Goal: Task Accomplishment & Management: Complete application form

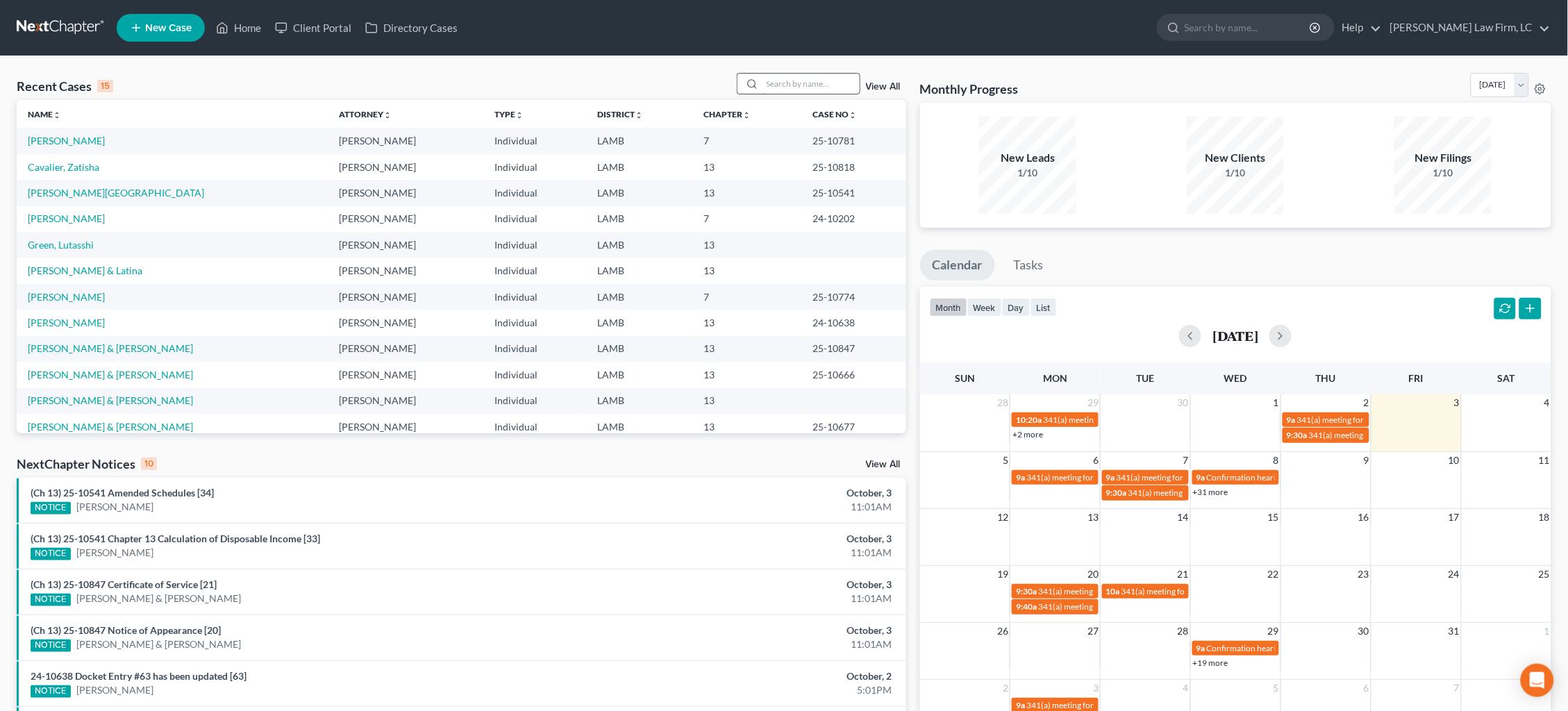
click at [784, 74] on input "search" at bounding box center [810, 83] width 97 height 20
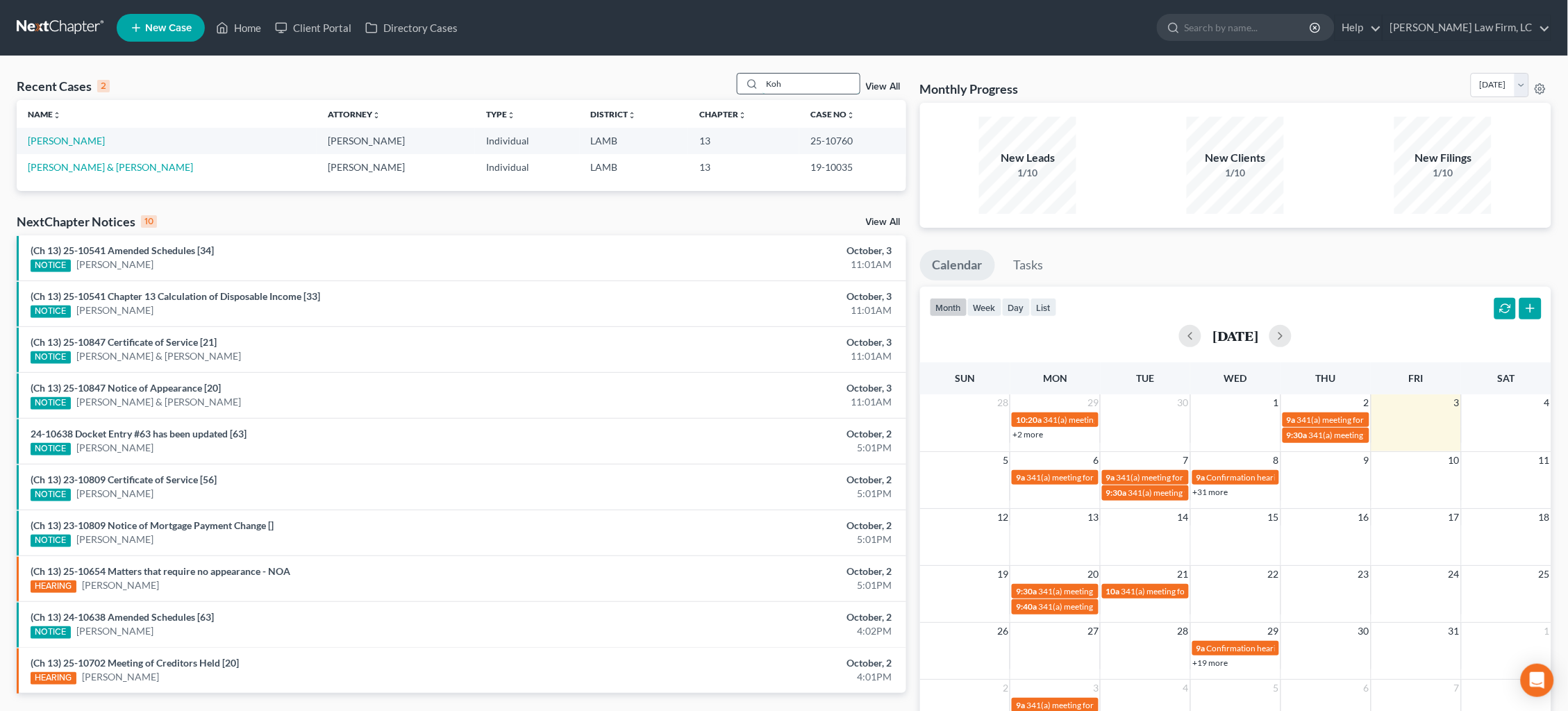
type input "Koh"
drag, startPoint x: 784, startPoint y: 75, endPoint x: 68, endPoint y: 141, distance: 719.0
click at [70, 141] on link "[PERSON_NAME]" at bounding box center [66, 140] width 77 height 12
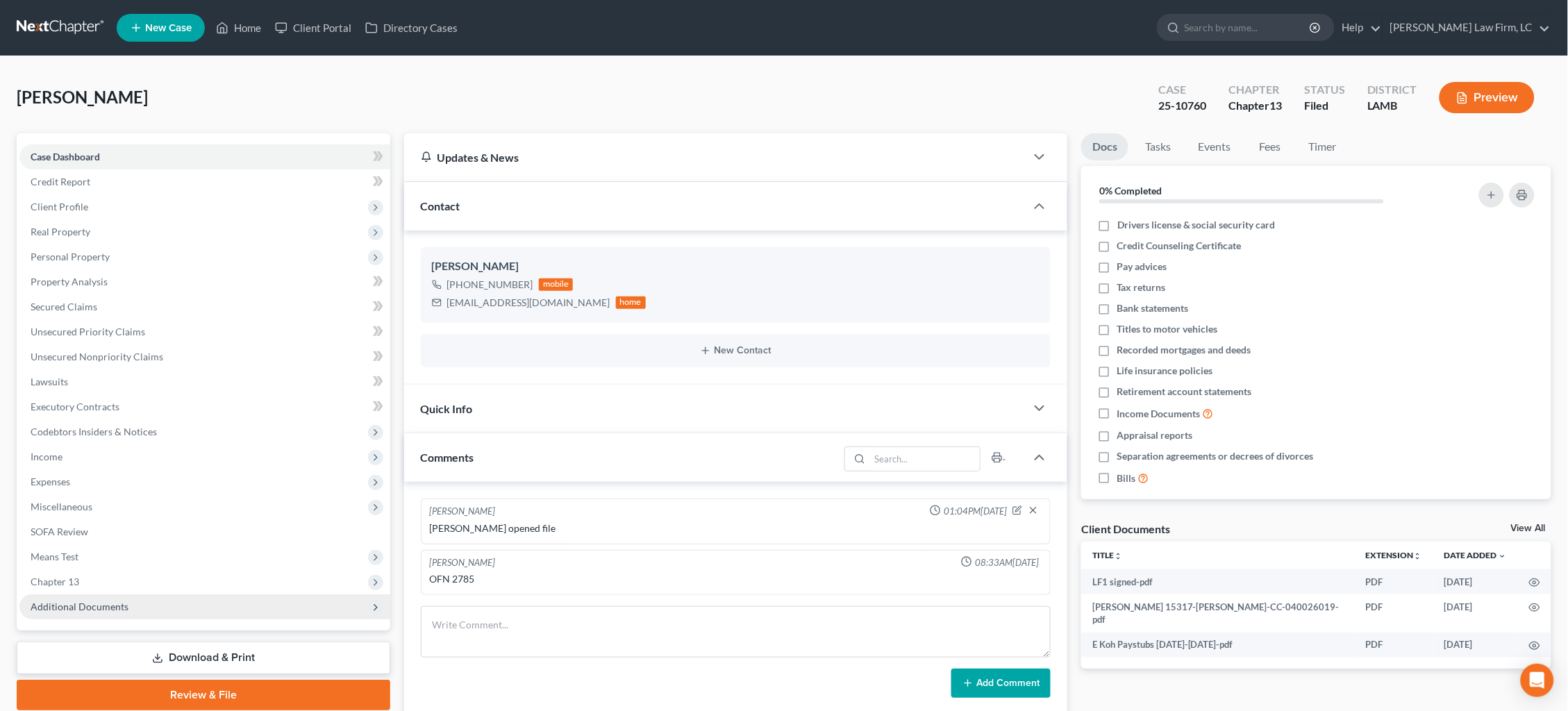
click at [142, 594] on span "Additional Documents" at bounding box center [204, 606] width 370 height 25
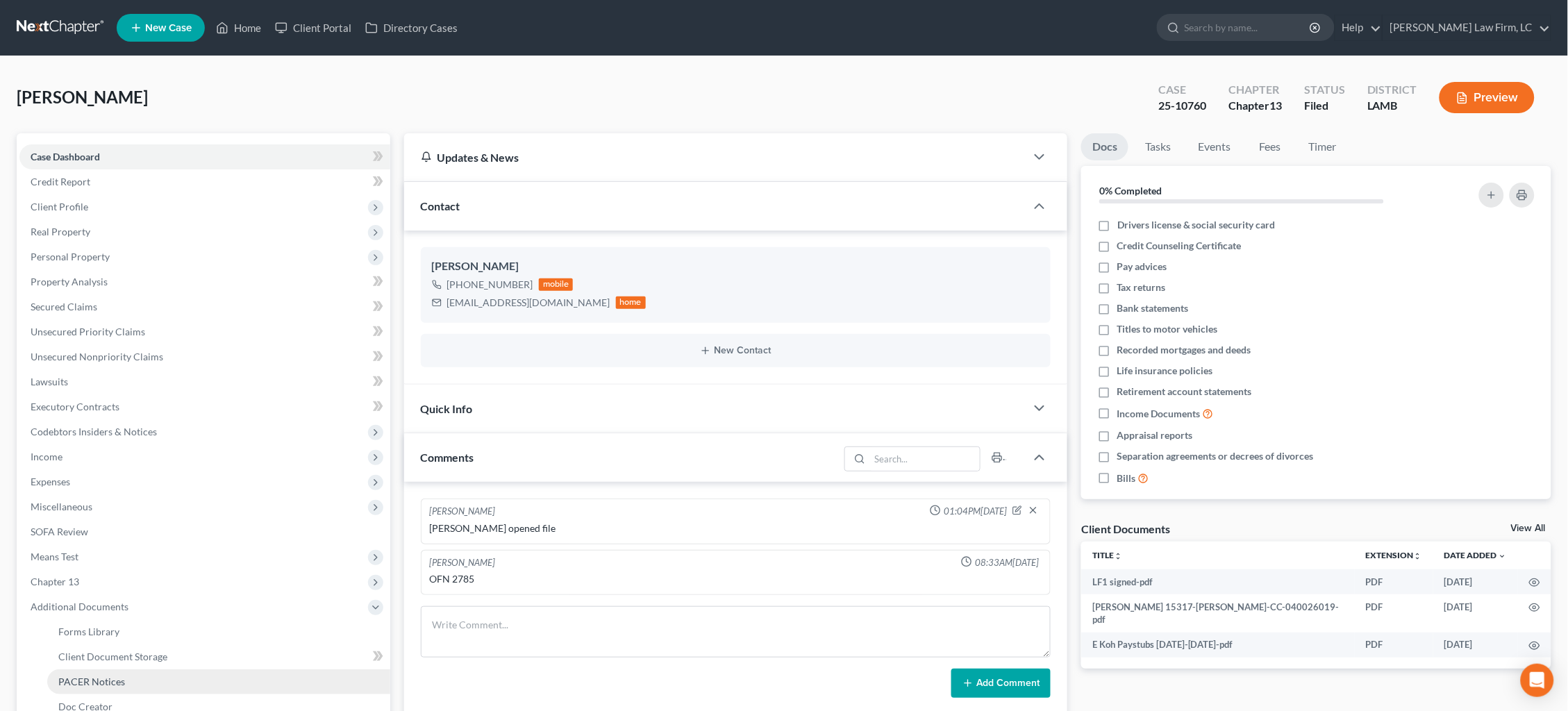
click at [131, 670] on link "PACER Notices" at bounding box center [218, 682] width 343 height 25
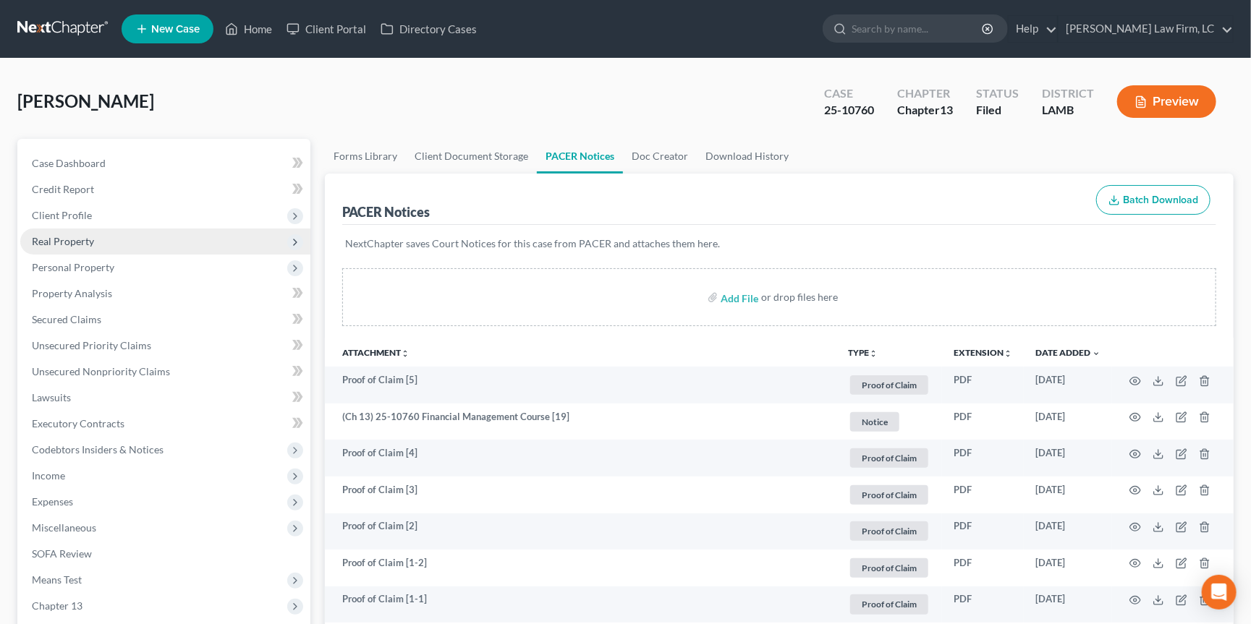
click at [150, 233] on span "Real Property" at bounding box center [165, 242] width 290 height 26
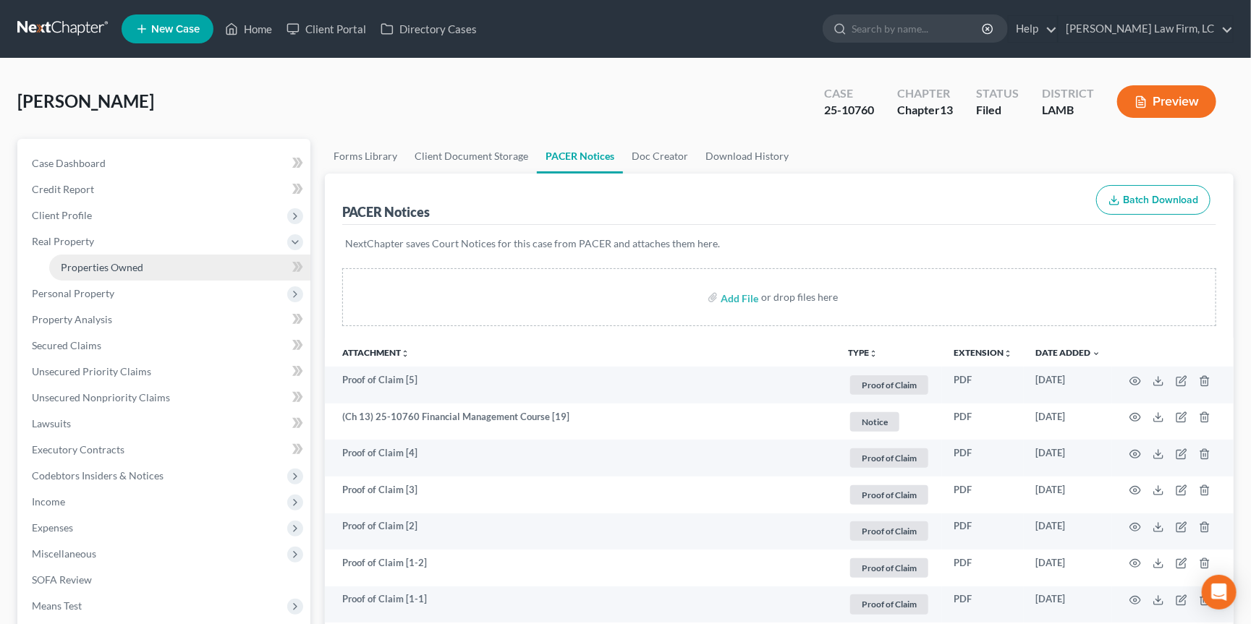
click at [198, 261] on link "Properties Owned" at bounding box center [179, 268] width 261 height 26
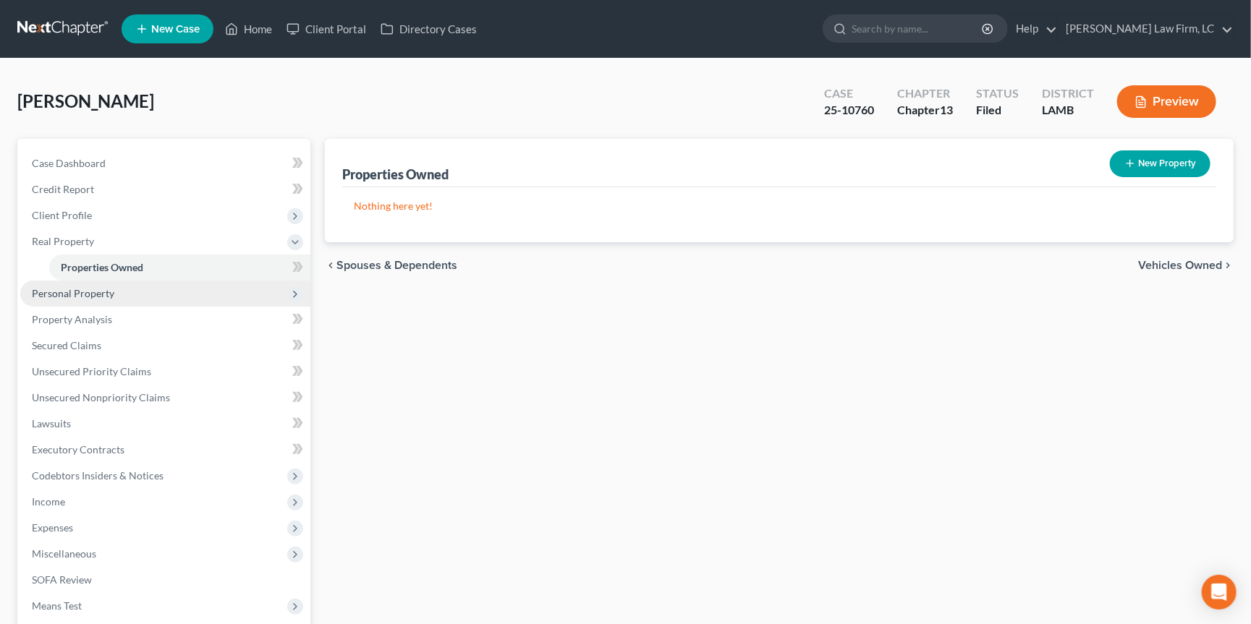
click at [198, 291] on span "Personal Property" at bounding box center [165, 294] width 290 height 26
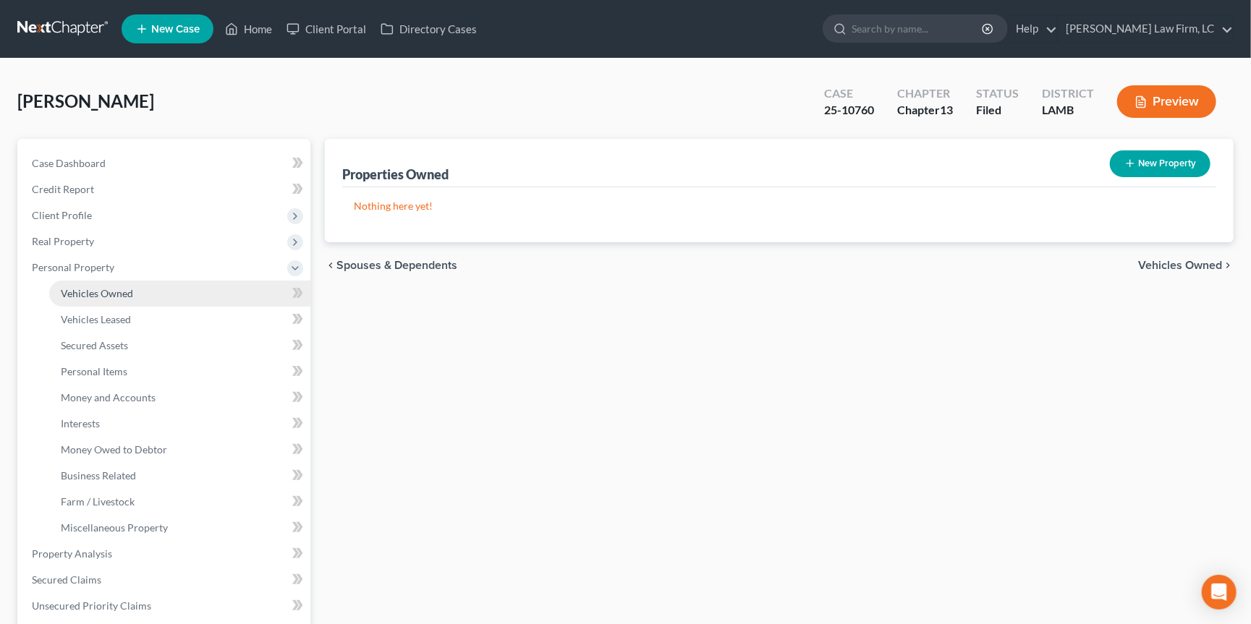
click at [229, 291] on link "Vehicles Owned" at bounding box center [179, 294] width 261 height 26
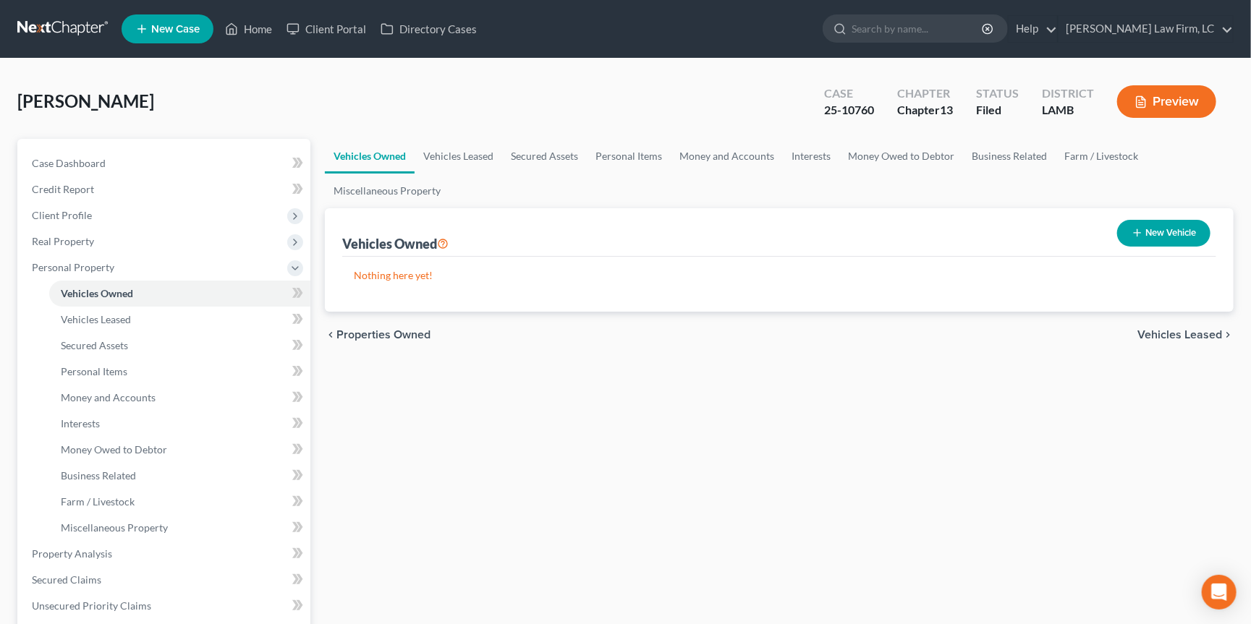
click at [1137, 230] on line "button" at bounding box center [1137, 233] width 0 height 7
select select "0"
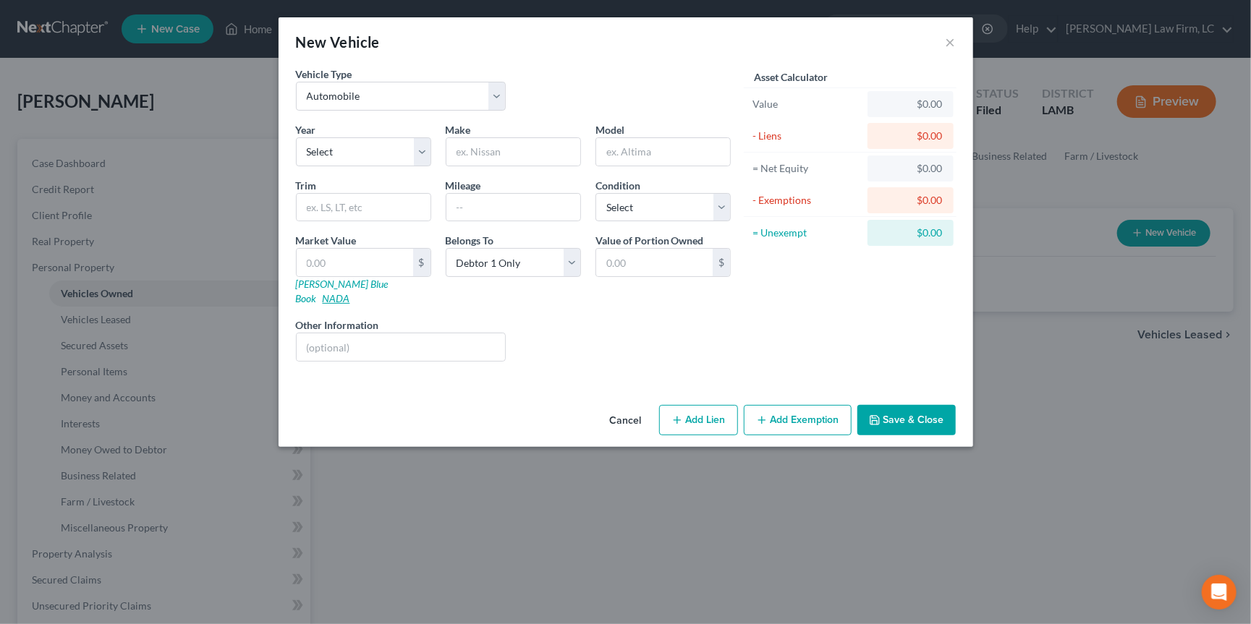
click at [350, 292] on link "NADA" at bounding box center [336, 298] width 27 height 12
